Goal: Purchase product/service

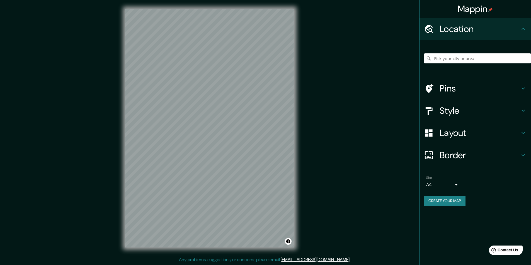
click at [462, 32] on h4 "Location" at bounding box center [479, 28] width 80 height 11
click at [461, 95] on div "Pins" at bounding box center [474, 88] width 111 height 22
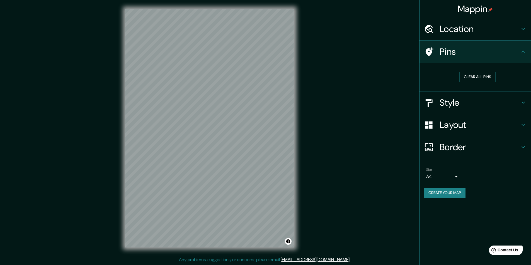
click at [460, 104] on h4 "Style" at bounding box center [479, 102] width 80 height 11
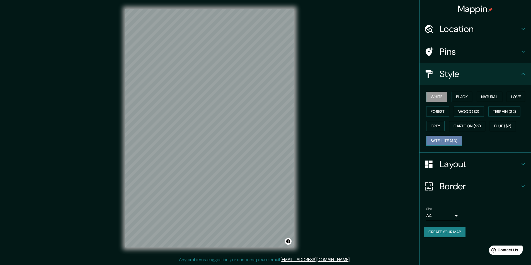
click at [447, 142] on button "Satellite ($3)" at bounding box center [444, 141] width 36 height 10
click at [364, 84] on div "Mappin Location Pins Style White Black Natural Love Forest Wood ($2) Terrain ($…" at bounding box center [265, 133] width 531 height 266
click at [465, 34] on h4 "Location" at bounding box center [479, 28] width 80 height 11
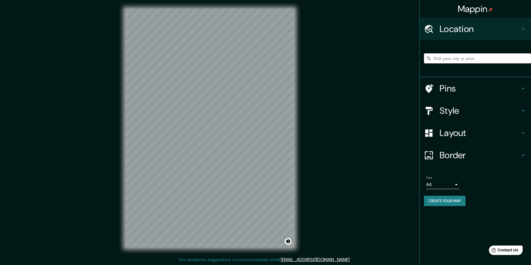
click at [462, 55] on input "Pick your city or area" at bounding box center [477, 58] width 107 height 10
click at [449, 55] on input "Pick your city or area" at bounding box center [477, 58] width 107 height 10
click at [343, 39] on div "Mappin Location Pins Style Layout Border Choose a border. Hint : you can make l…" at bounding box center [265, 133] width 531 height 266
click at [467, 84] on h4 "Pins" at bounding box center [479, 88] width 80 height 11
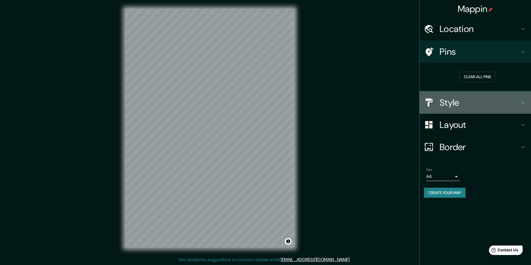
click at [465, 113] on div "Style" at bounding box center [474, 103] width 111 height 22
